Goal: Task Accomplishment & Management: Complete application form

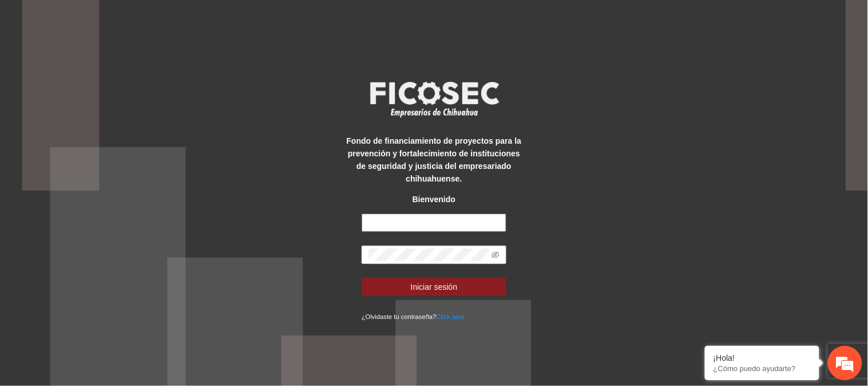
click at [460, 217] on input "text" at bounding box center [434, 222] width 145 height 18
type input "**********"
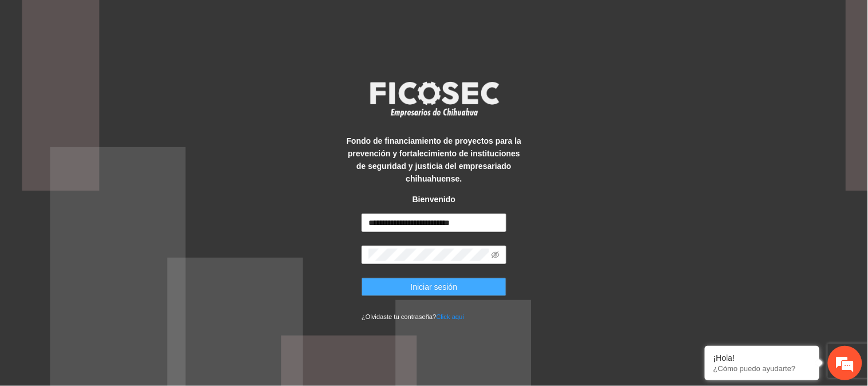
click at [432, 292] on span "Iniciar sesión" at bounding box center [434, 286] width 47 height 13
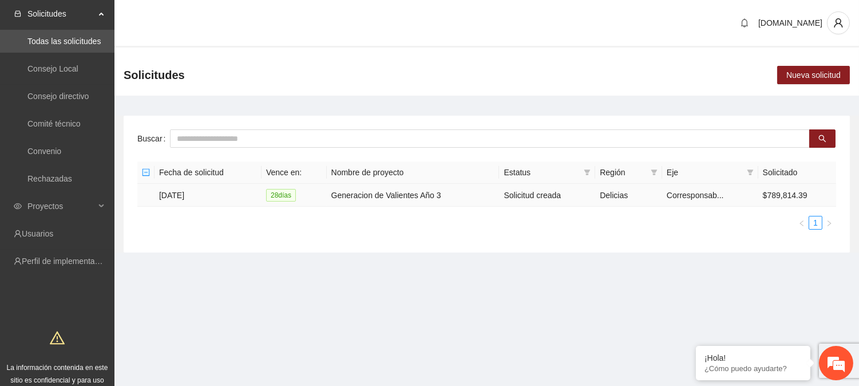
click at [190, 197] on td "[DATE]" at bounding box center [207, 195] width 107 height 23
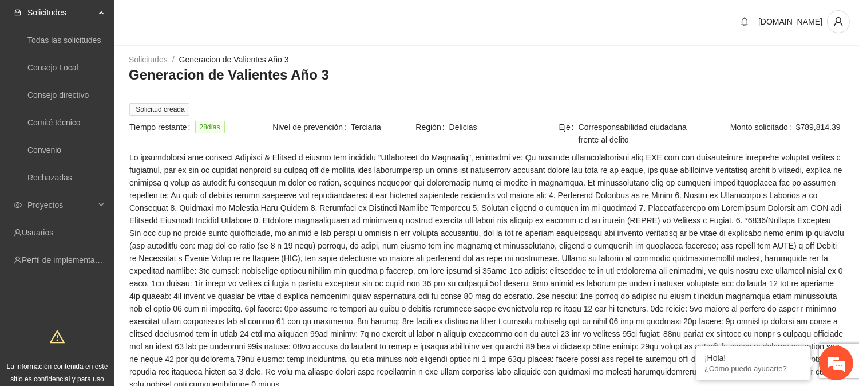
scroll to position [183, 0]
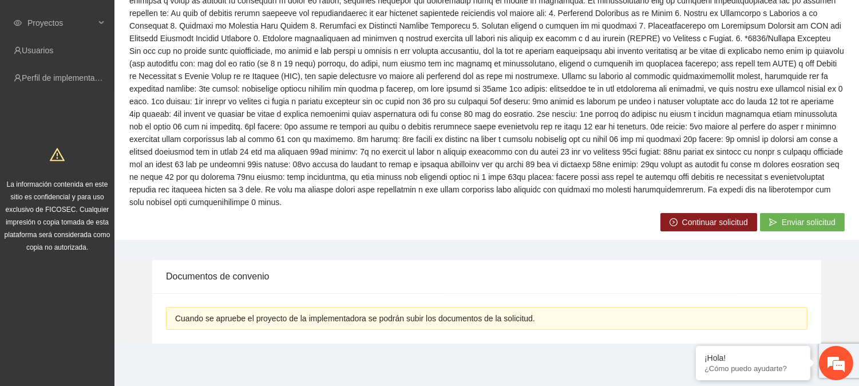
click at [695, 222] on span "Continuar solicitud" at bounding box center [715, 222] width 66 height 13
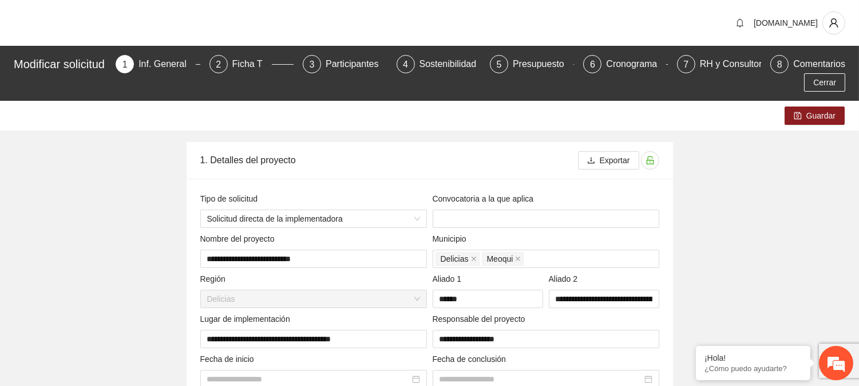
type input "**********"
click at [733, 66] on div "RH y Consultores" at bounding box center [740, 64] width 81 height 18
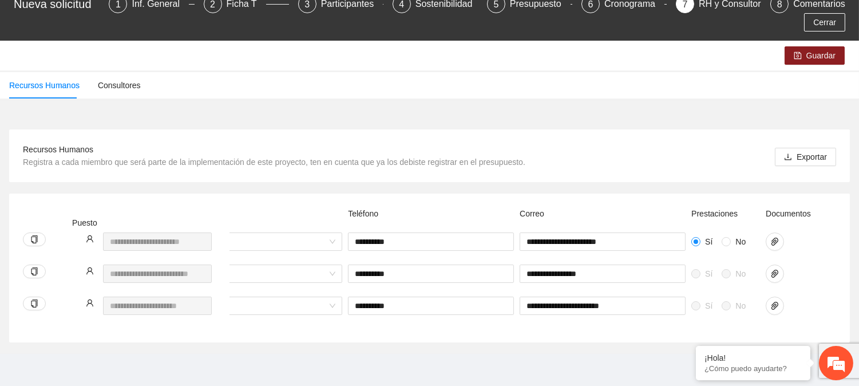
scroll to position [0, 484]
click at [769, 237] on icon "paper-clip" at bounding box center [767, 241] width 9 height 9
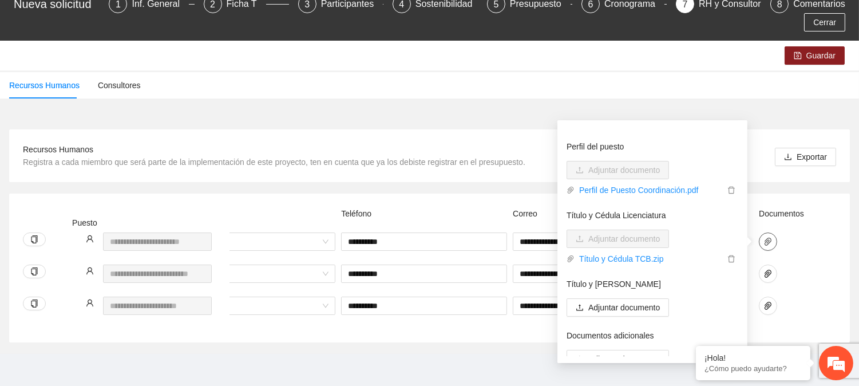
scroll to position [93, 0]
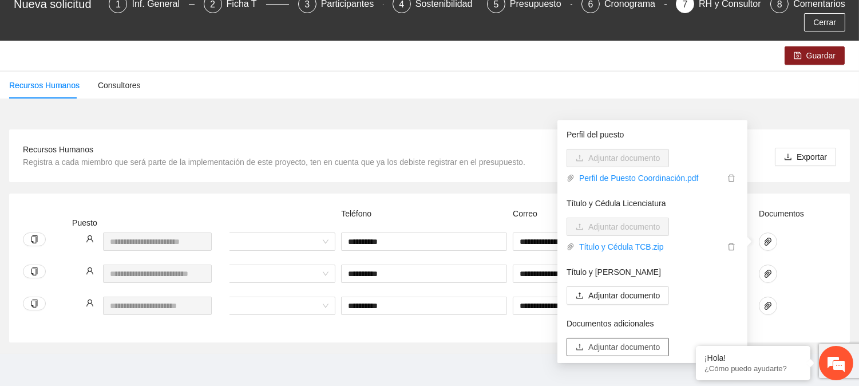
click at [605, 340] on span "Adjuntar documento" at bounding box center [624, 346] width 72 height 13
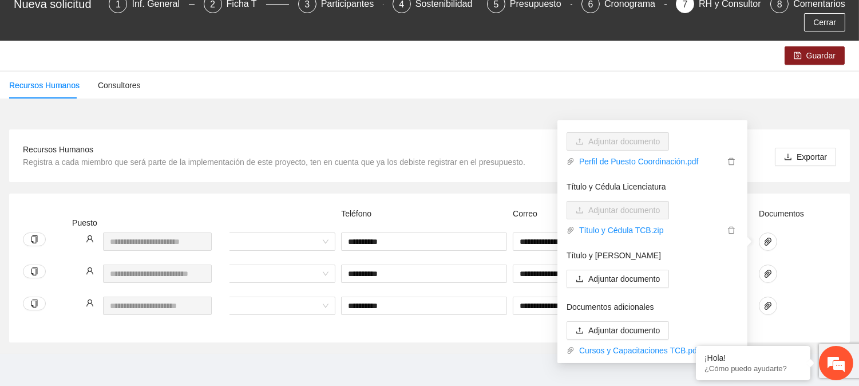
click at [482, 342] on div "**********" at bounding box center [429, 231] width 859 height 244
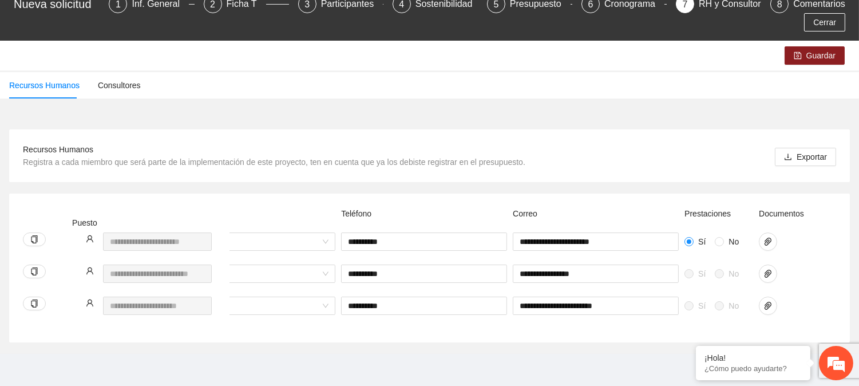
scroll to position [27, 0]
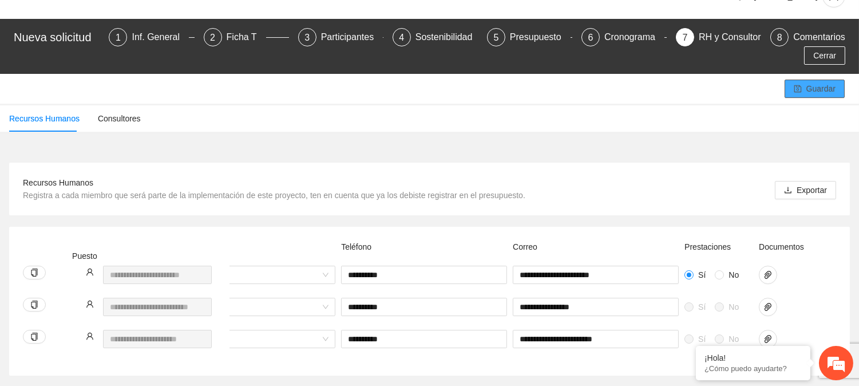
click at [816, 82] on span "Guardar" at bounding box center [820, 88] width 29 height 13
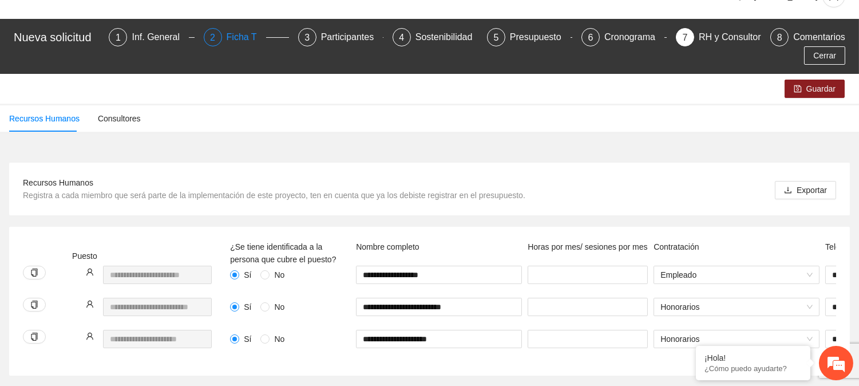
click at [239, 31] on div "Ficha T" at bounding box center [246, 37] width 39 height 18
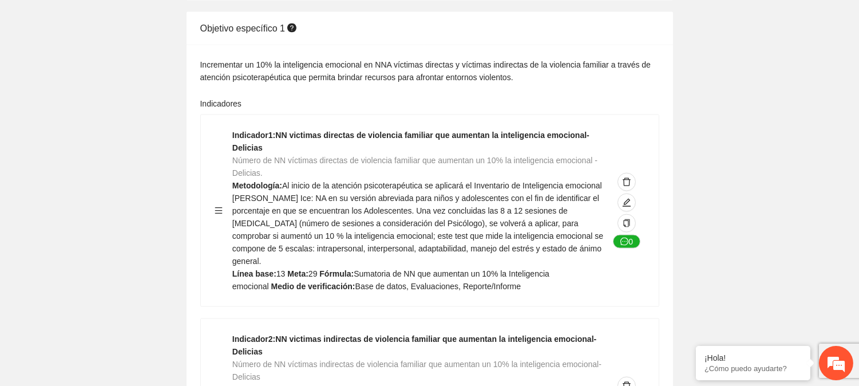
scroll to position [3204, 0]
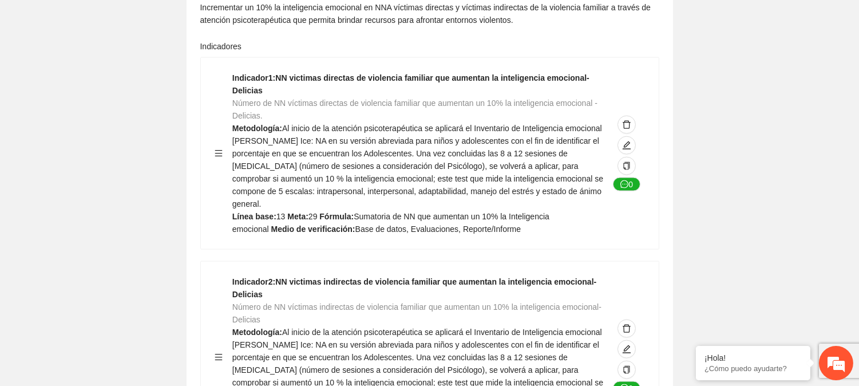
drag, startPoint x: 852, startPoint y: 166, endPoint x: 867, endPoint y: 262, distance: 97.2
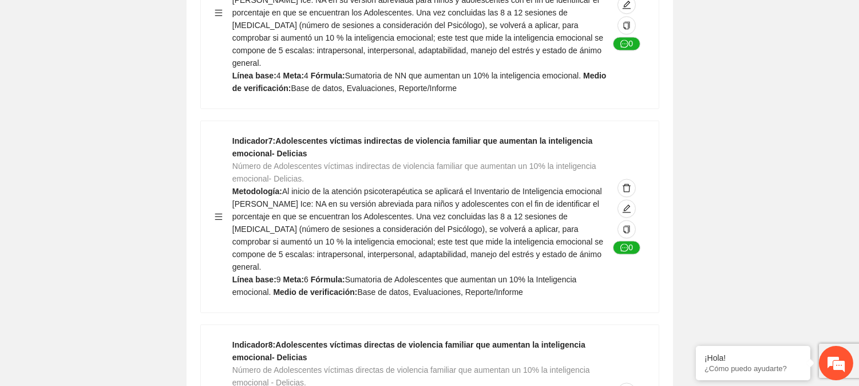
scroll to position [5208, 0]
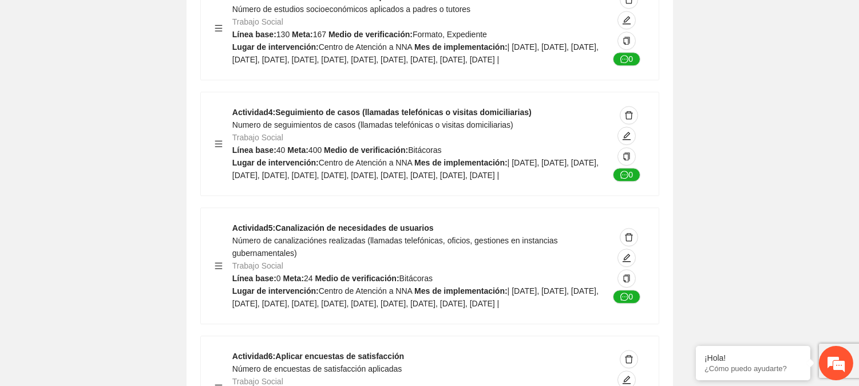
drag, startPoint x: 842, startPoint y: 248, endPoint x: 832, endPoint y: 269, distance: 22.8
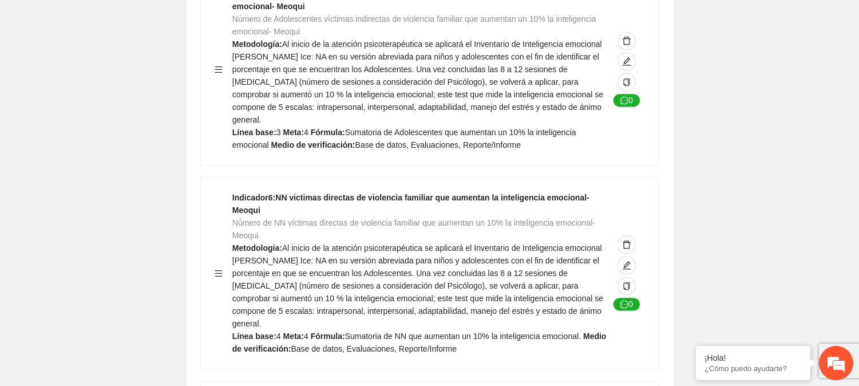
scroll to position [0, 0]
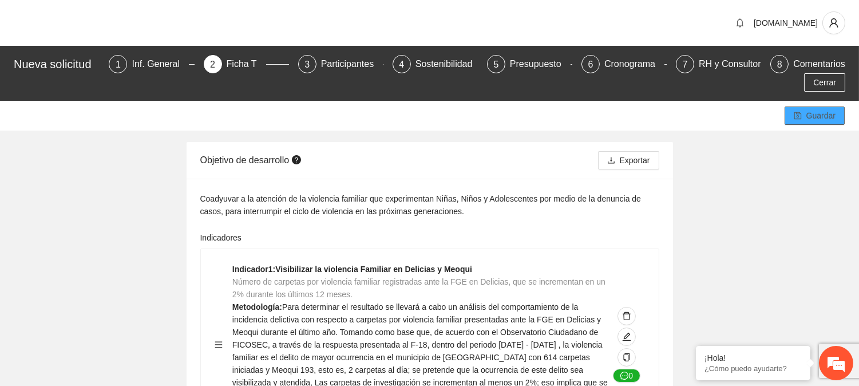
click at [819, 114] on span "Guardar" at bounding box center [820, 115] width 29 height 13
click at [521, 65] on div "Presupuesto" at bounding box center [540, 64] width 61 height 18
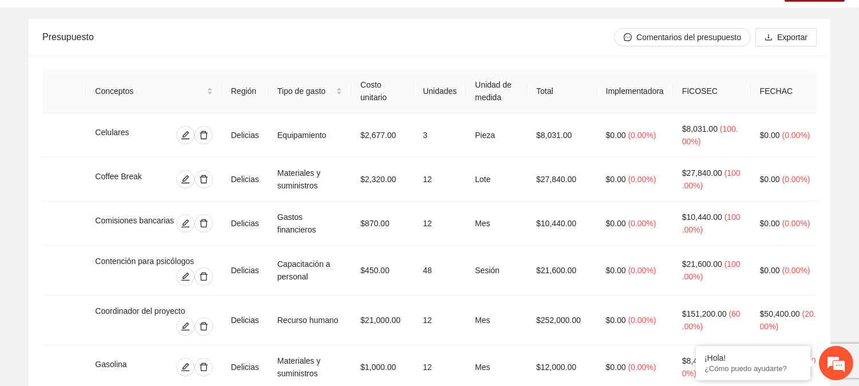
scroll to position [129, 0]
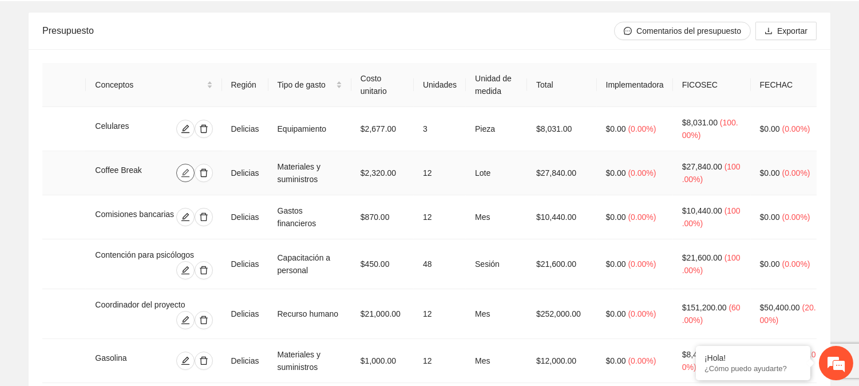
click at [187, 169] on icon "edit" at bounding box center [185, 173] width 8 height 8
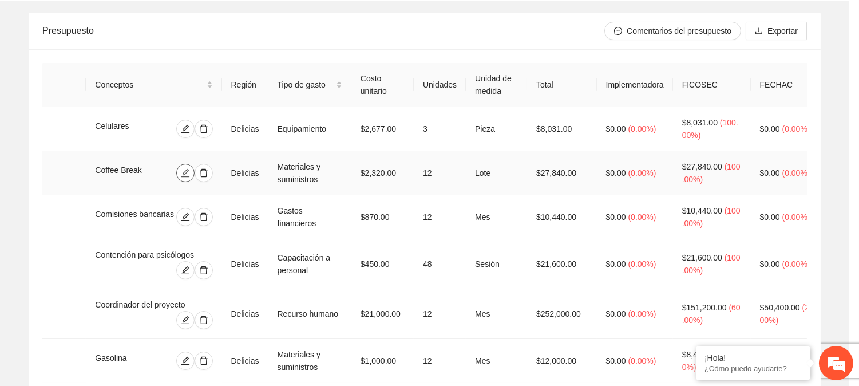
type input "*"
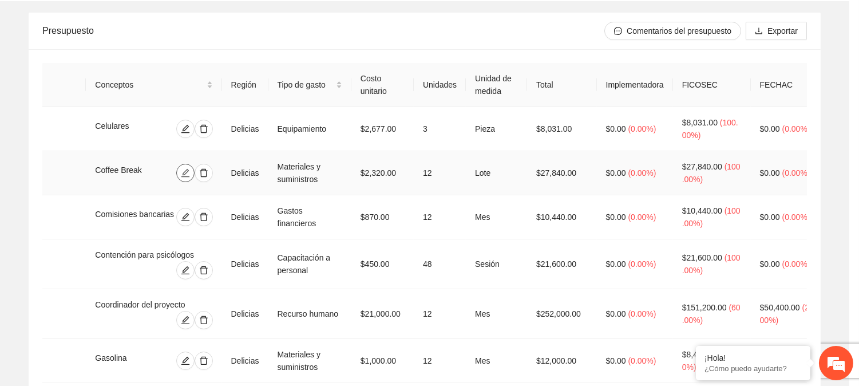
type input "*"
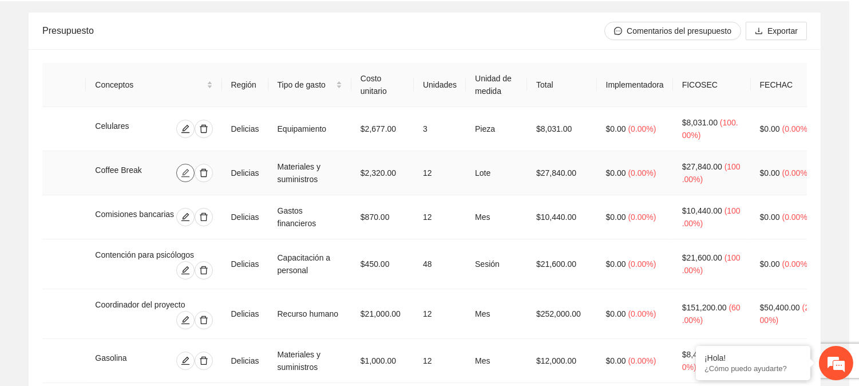
type input "*"
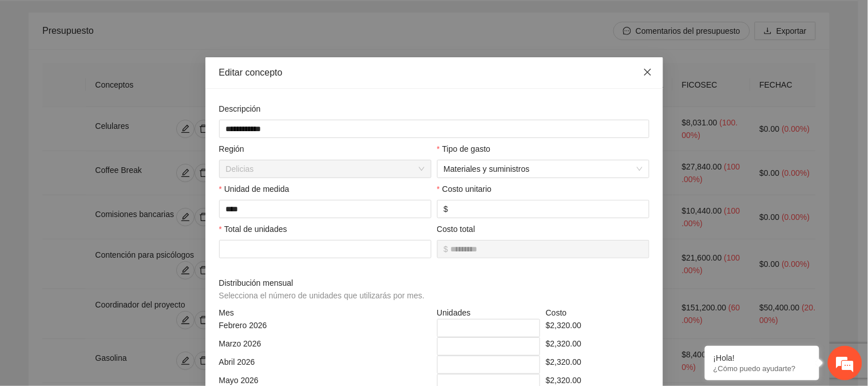
click at [652, 69] on span "Close" at bounding box center [647, 72] width 31 height 31
